Goal: Task Accomplishment & Management: Use online tool/utility

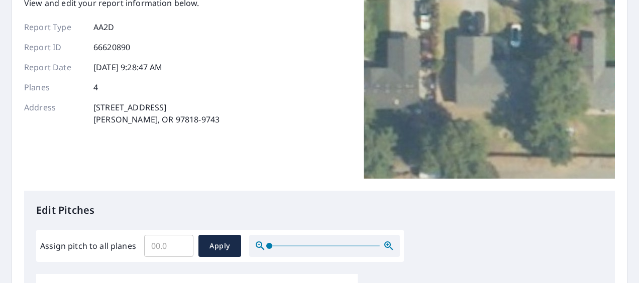
scroll to position [85, 0]
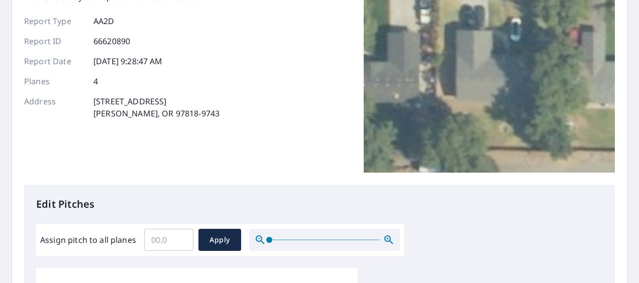
click at [167, 249] on input "Assign pitch to all planes" at bounding box center [168, 240] width 49 height 28
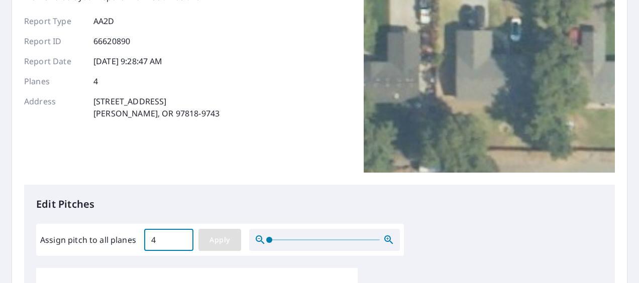
type input "4"
click at [218, 236] on span "Apply" at bounding box center [220, 240] width 27 height 13
type input "4"
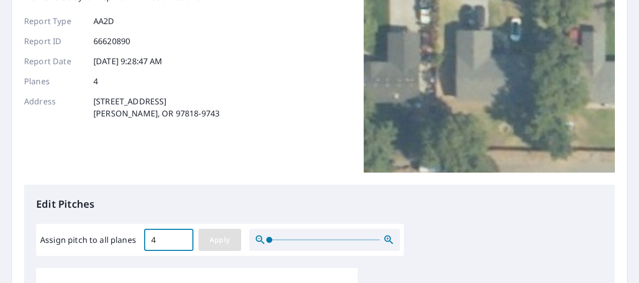
type input "4"
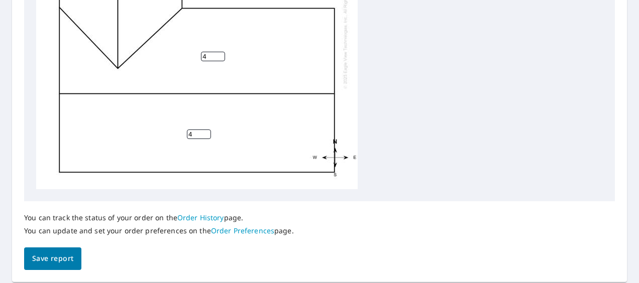
scroll to position [496, 0]
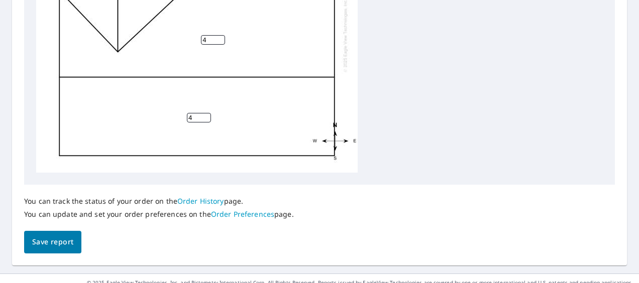
click at [74, 238] on button "Save report" at bounding box center [52, 242] width 57 height 23
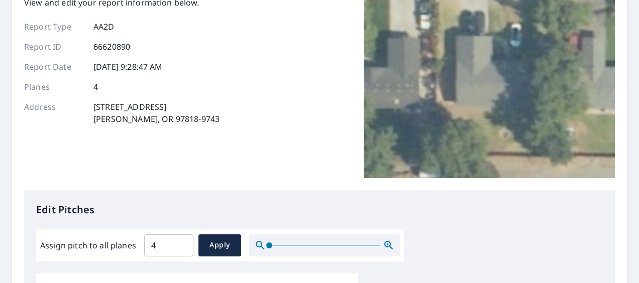
scroll to position [0, 0]
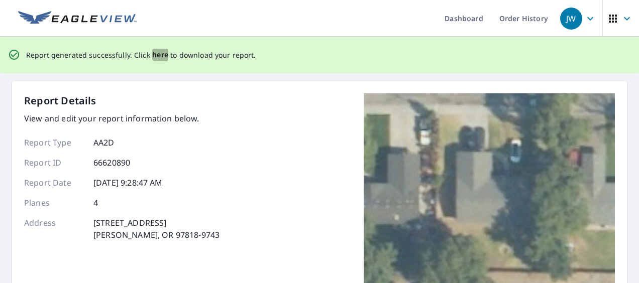
click at [153, 50] on span "here" at bounding box center [160, 55] width 17 height 13
